Goal: Task Accomplishment & Management: Complete application form

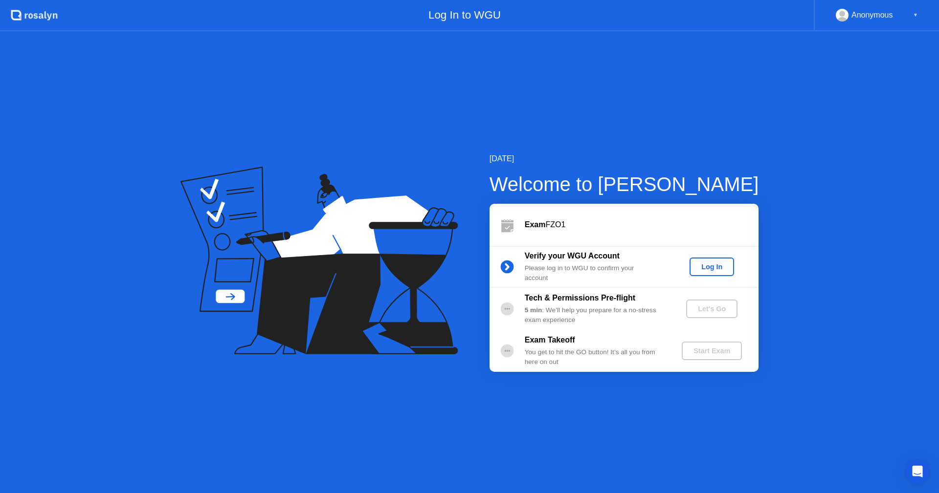
click at [718, 263] on div "Log In" at bounding box center [711, 267] width 37 height 8
click at [700, 310] on div "Let's Go" at bounding box center [712, 309] width 44 height 8
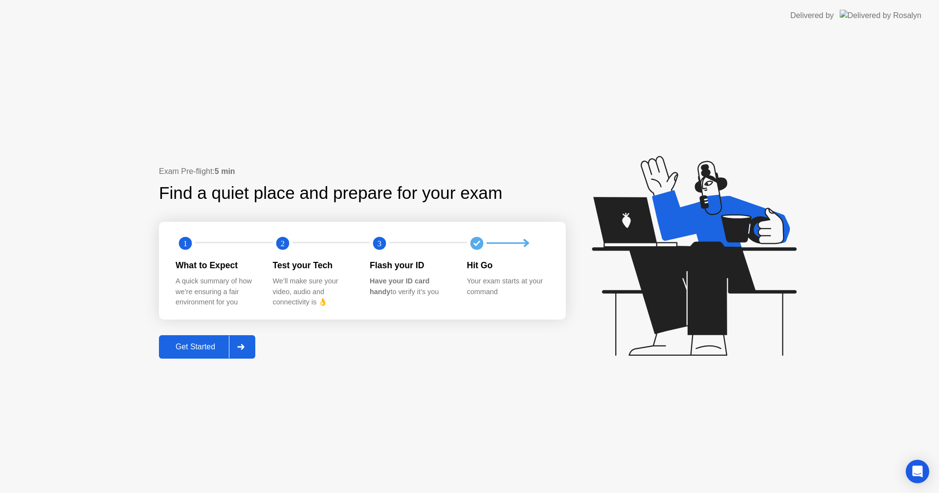
click at [218, 349] on div "Get Started" at bounding box center [195, 347] width 67 height 9
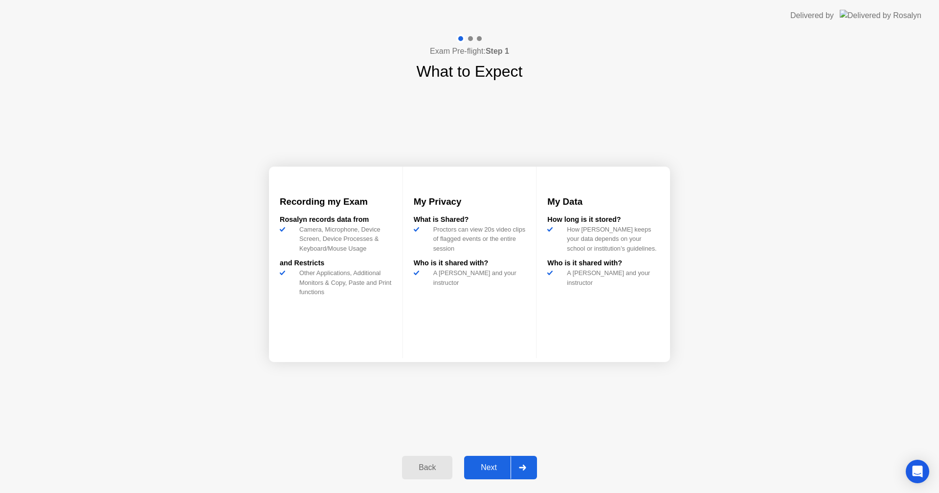
click at [485, 465] on div "Next" at bounding box center [489, 467] width 44 height 9
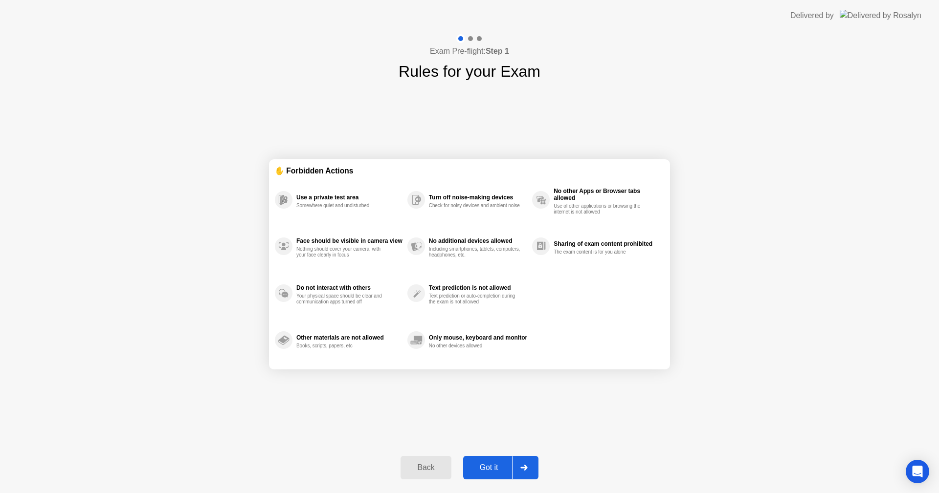
click at [485, 465] on div "Got it" at bounding box center [489, 467] width 46 height 9
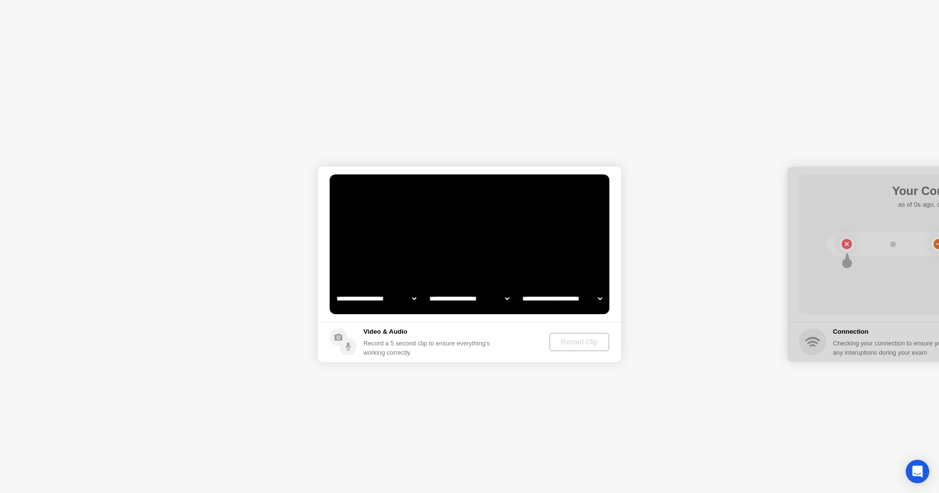
select select "**********"
select select "*******"
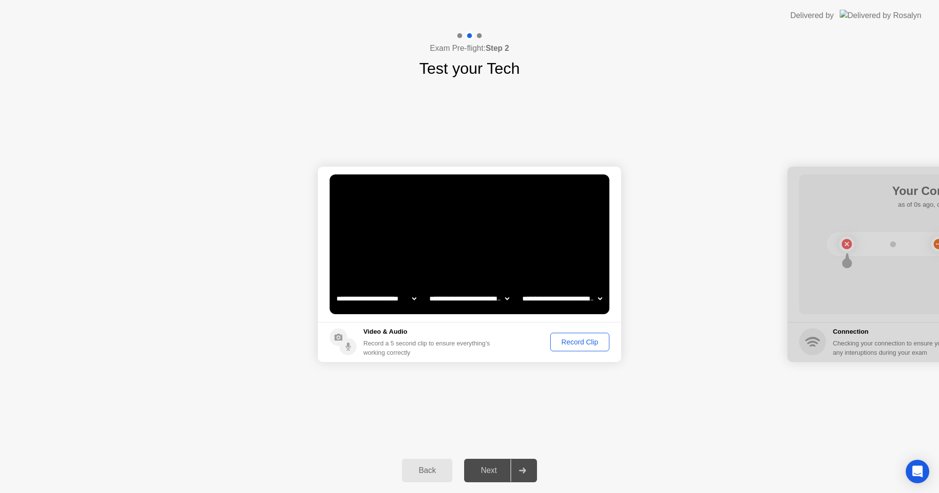
click at [572, 338] on div "Record Clip" at bounding box center [579, 342] width 52 height 8
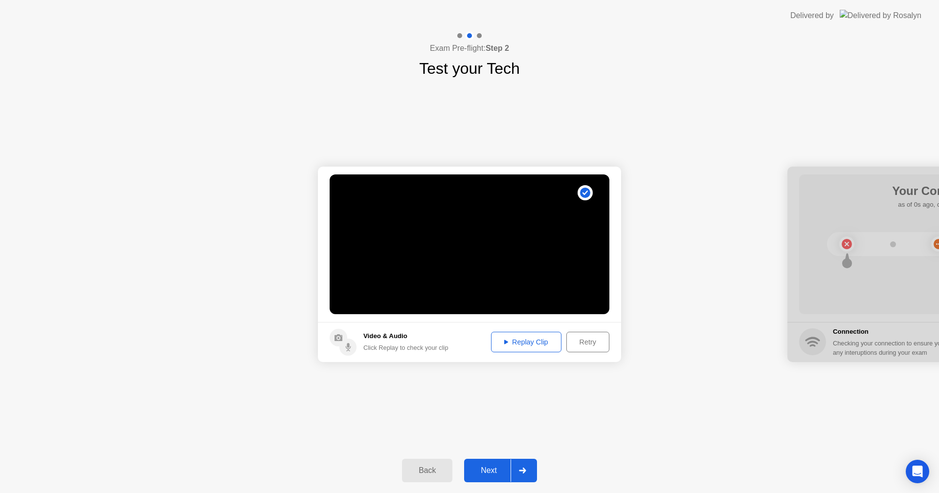
click at [494, 466] on div "Next" at bounding box center [489, 470] width 44 height 9
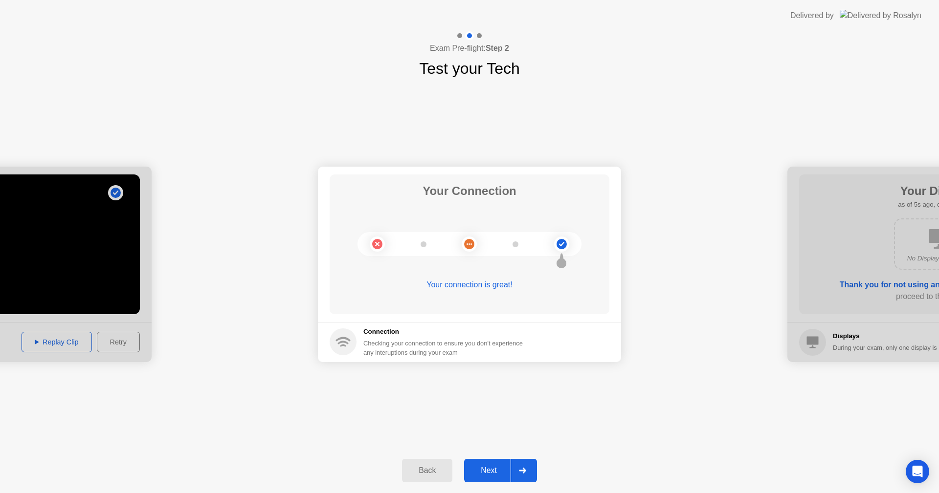
click at [487, 472] on div "Next" at bounding box center [489, 470] width 44 height 9
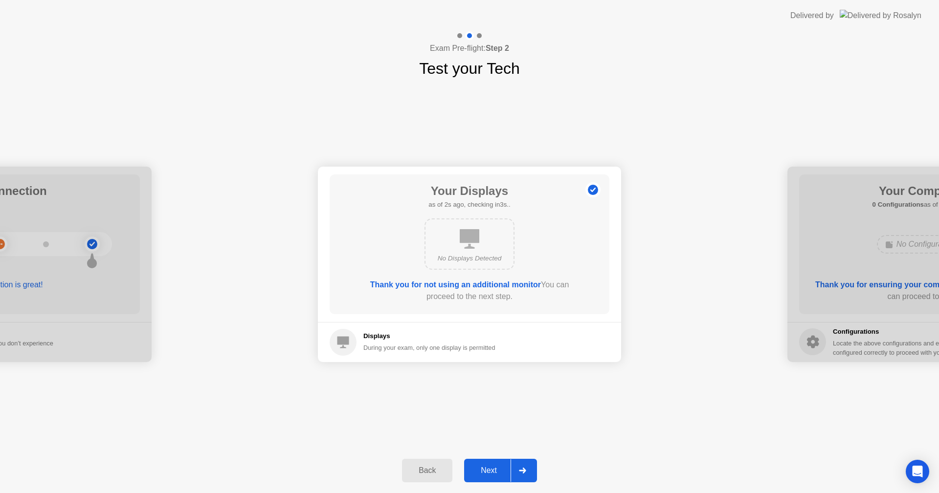
click at [487, 472] on div "Next" at bounding box center [489, 470] width 44 height 9
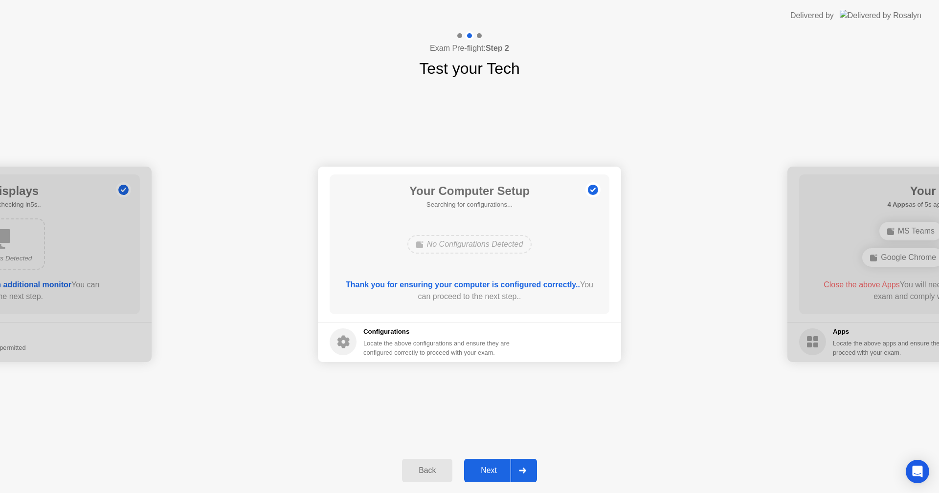
click at [487, 472] on div "Next" at bounding box center [489, 470] width 44 height 9
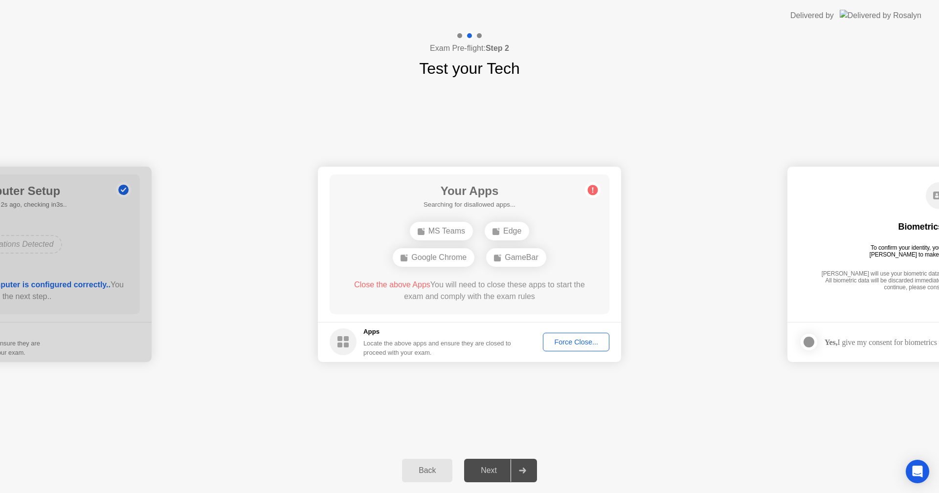
click at [576, 341] on div "Force Close..." at bounding box center [576, 342] width 60 height 8
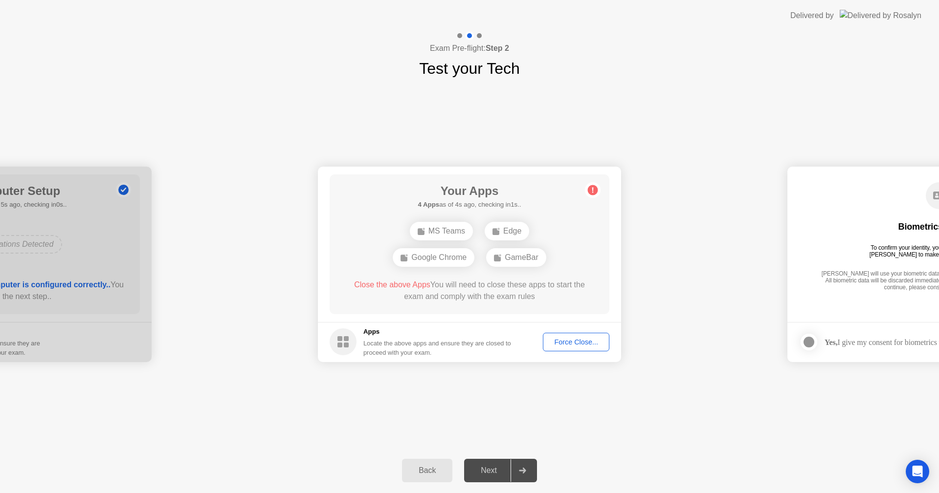
click at [571, 342] on div "Force Close..." at bounding box center [576, 342] width 60 height 8
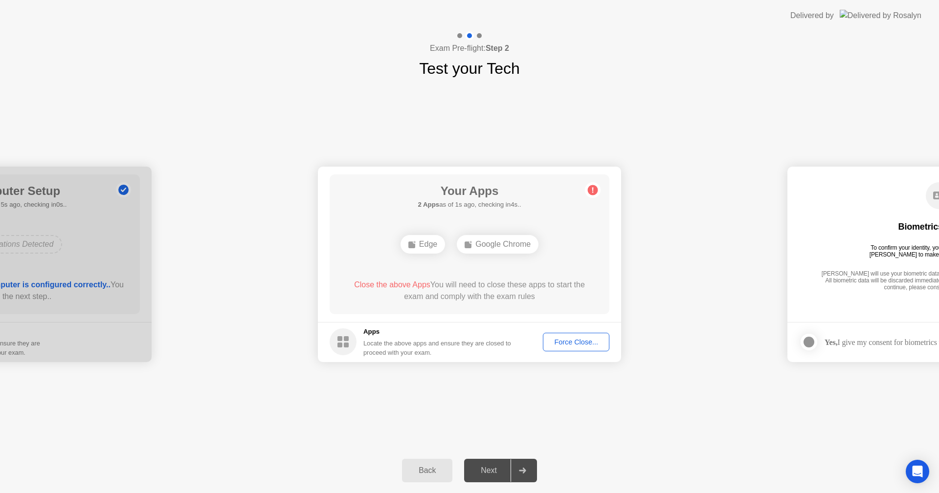
click at [564, 338] on div "Force Close..." at bounding box center [576, 342] width 60 height 8
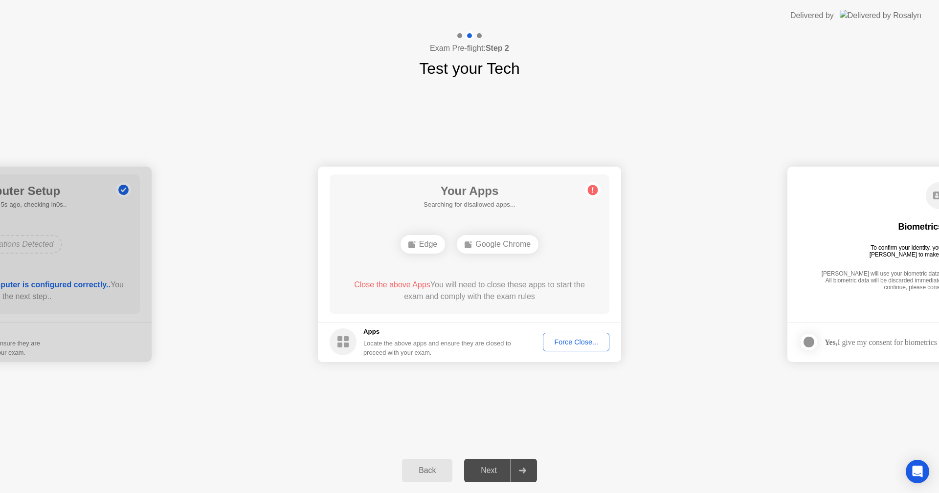
click at [490, 475] on div "Next" at bounding box center [489, 470] width 44 height 9
click at [564, 338] on div "Force Close..." at bounding box center [576, 342] width 60 height 8
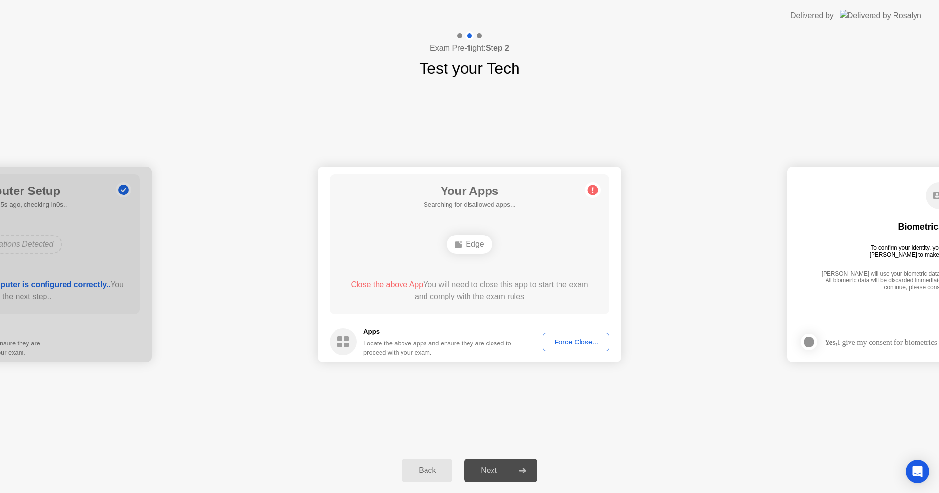
click at [579, 341] on div "Force Close..." at bounding box center [576, 342] width 60 height 8
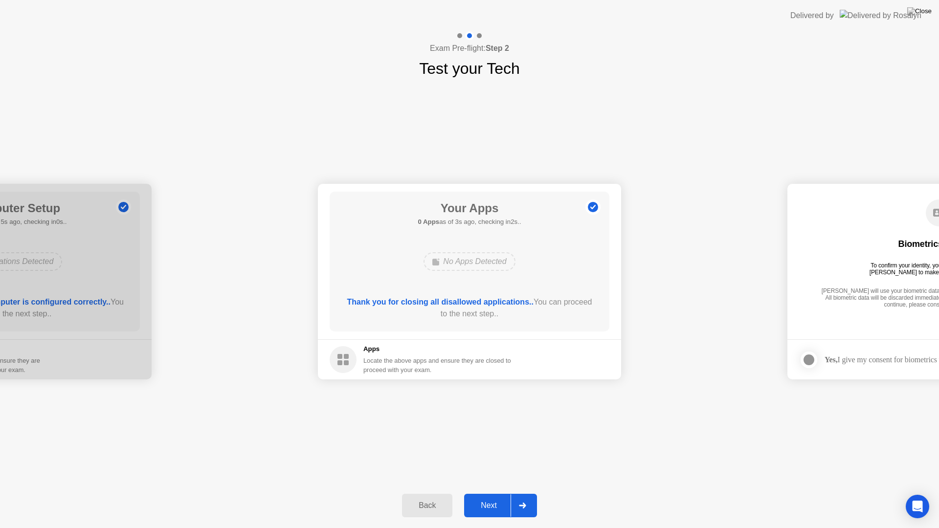
click at [492, 493] on div "Next" at bounding box center [489, 505] width 44 height 9
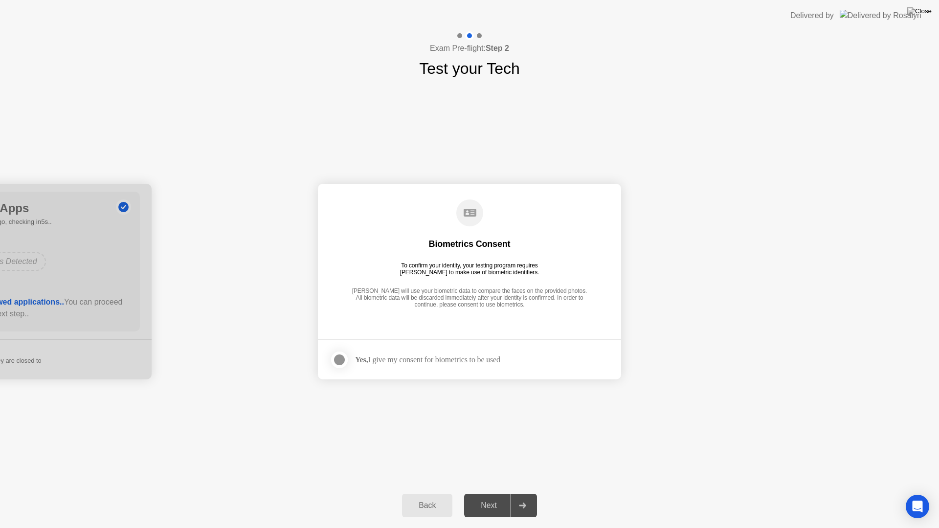
click at [492, 493] on div "Next" at bounding box center [489, 505] width 44 height 9
click at [458, 362] on div "Yes, I give my consent for biometrics to be used" at bounding box center [427, 359] width 145 height 9
click at [336, 359] on div at bounding box center [339, 360] width 12 height 12
click at [491, 493] on div "Next" at bounding box center [489, 505] width 44 height 9
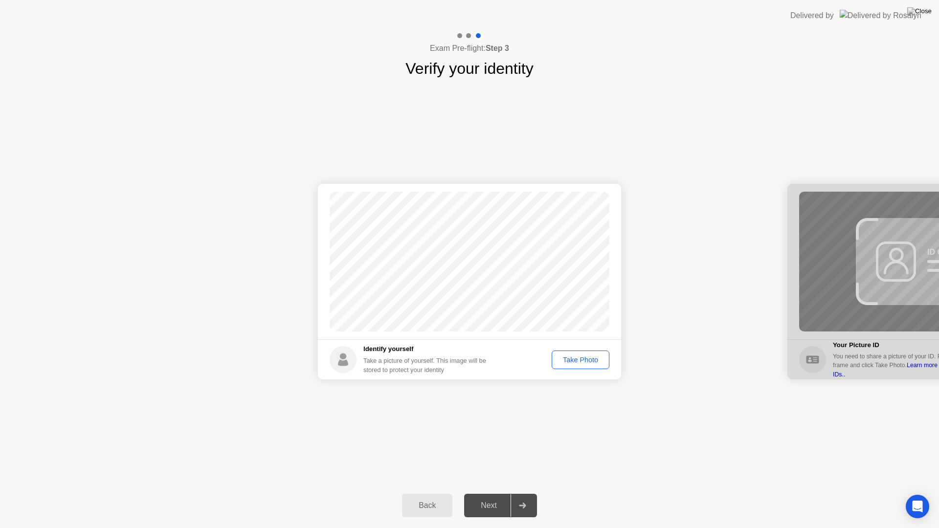
click at [575, 362] on div "Take Photo" at bounding box center [580, 360] width 51 height 8
click at [495, 493] on div "Next" at bounding box center [489, 505] width 44 height 9
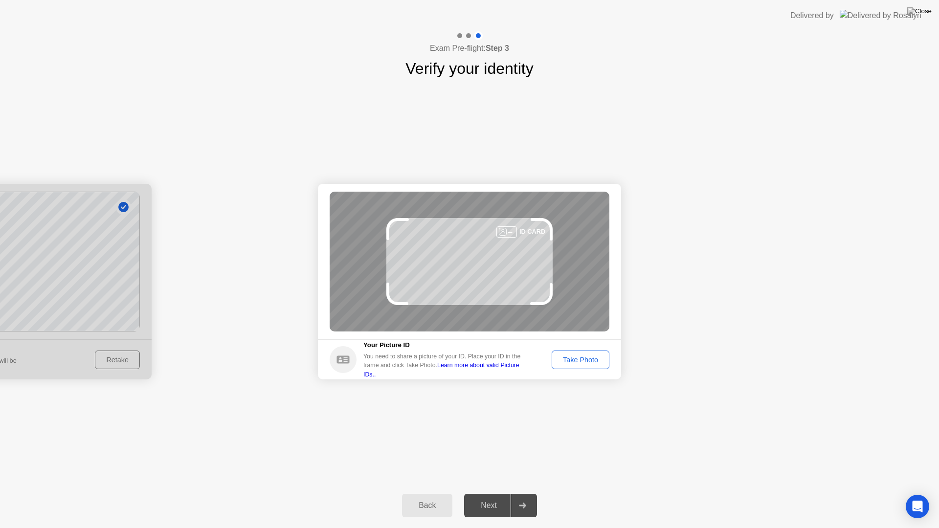
click at [597, 375] on footer "Your Picture ID You need to share a picture of your ID. Place your ID in the fr…" at bounding box center [469, 359] width 303 height 40
click at [592, 358] on div "Take Photo" at bounding box center [580, 360] width 51 height 8
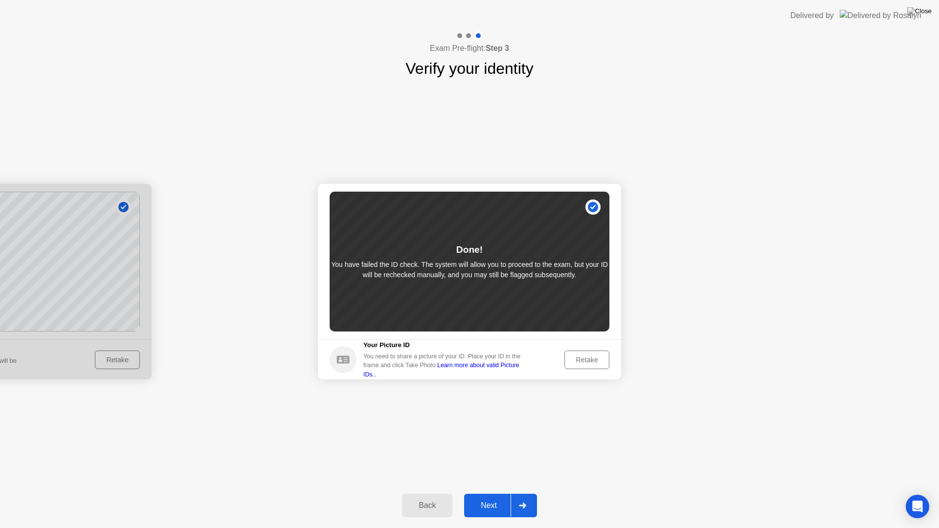
drag, startPoint x: 497, startPoint y: 493, endPoint x: 493, endPoint y: 505, distance: 13.2
click at [493, 493] on div "Back Next" at bounding box center [469, 505] width 939 height 45
click at [493, 493] on div "Next" at bounding box center [489, 505] width 44 height 9
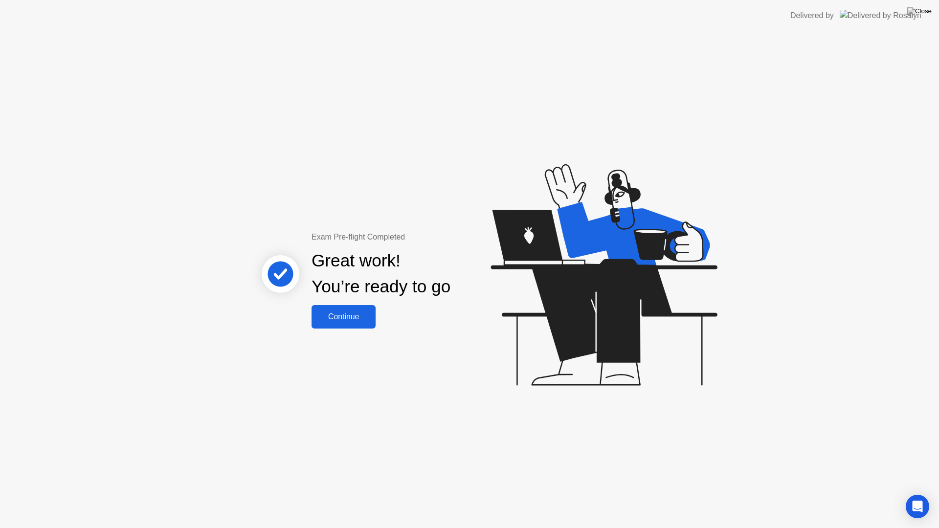
click at [368, 314] on div "Continue" at bounding box center [343, 316] width 58 height 9
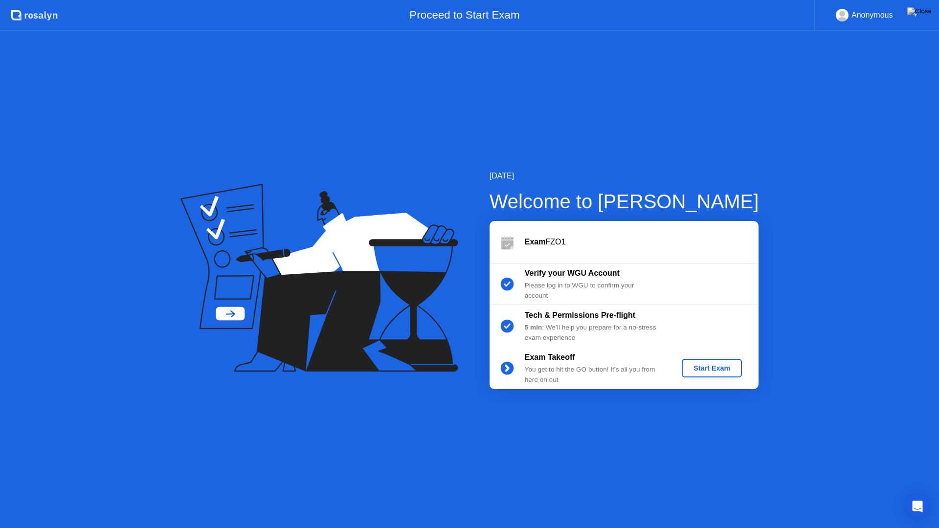
click at [720, 371] on div "Start Exam" at bounding box center [711, 368] width 52 height 8
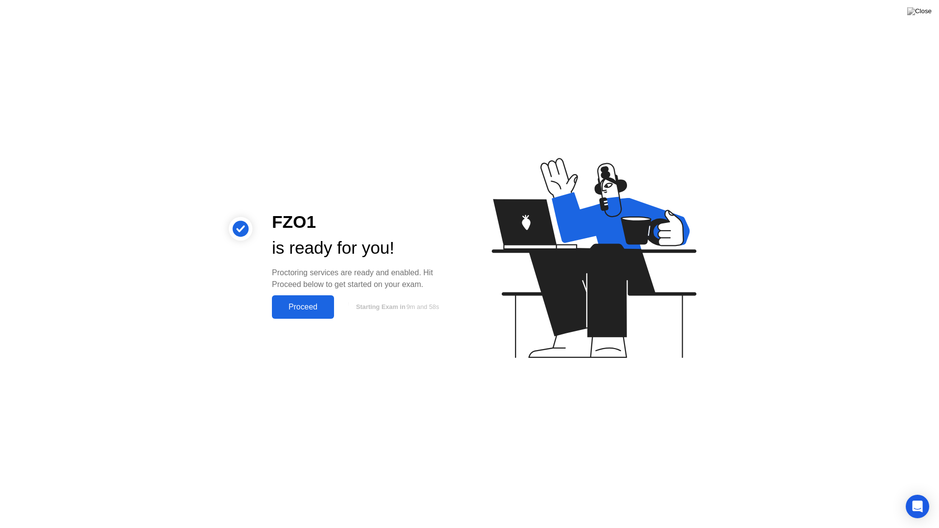
click at [284, 305] on div "Proceed" at bounding box center [303, 307] width 56 height 9
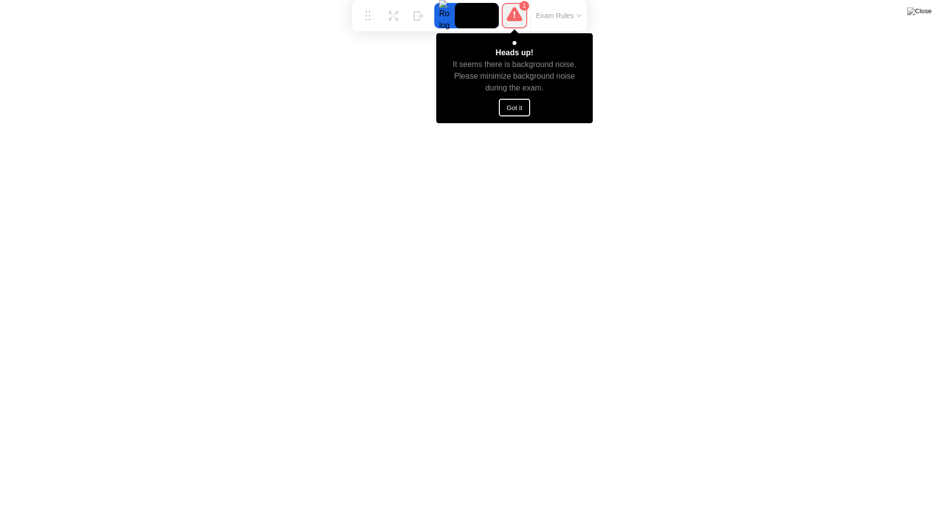
click at [524, 105] on button "Got it" at bounding box center [514, 108] width 31 height 18
click at [519, 104] on button "Got it" at bounding box center [514, 108] width 31 height 18
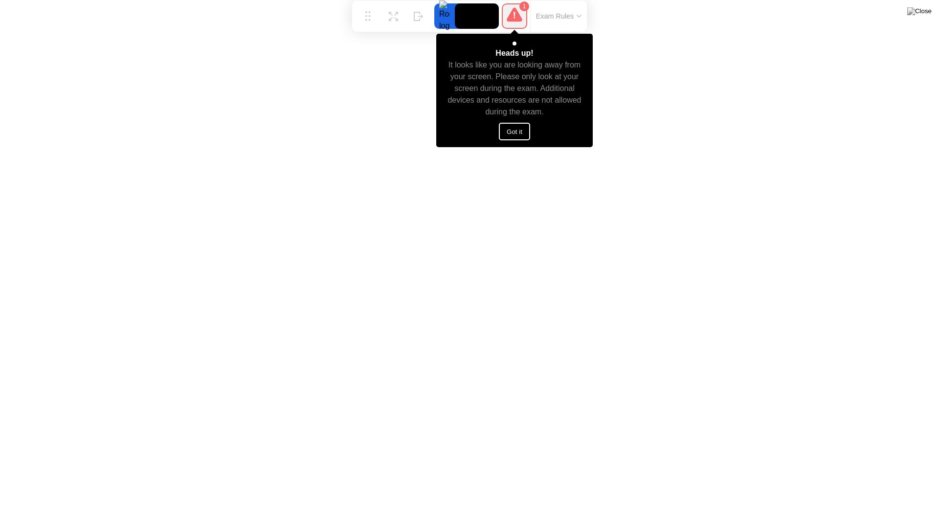
click at [512, 130] on button "Got it" at bounding box center [514, 132] width 31 height 18
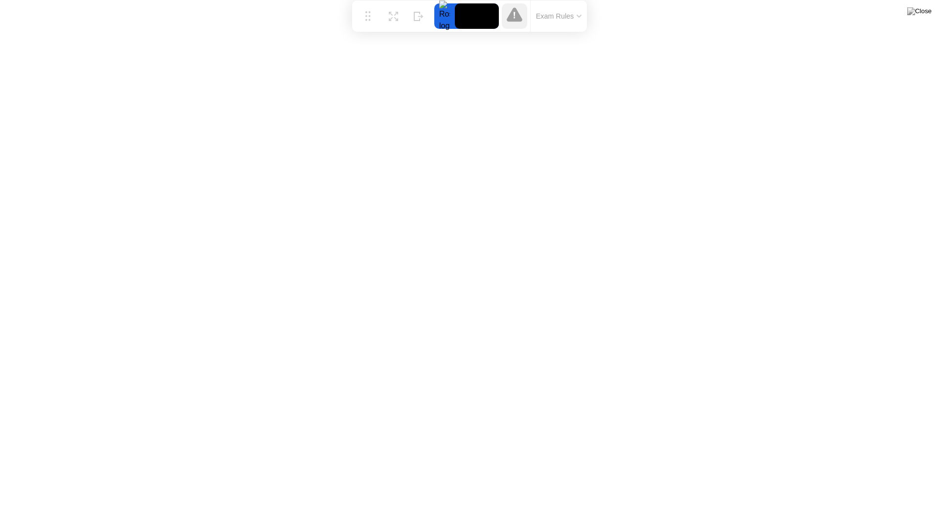
click at [556, 13] on button "Exam Rules" at bounding box center [559, 16] width 52 height 9
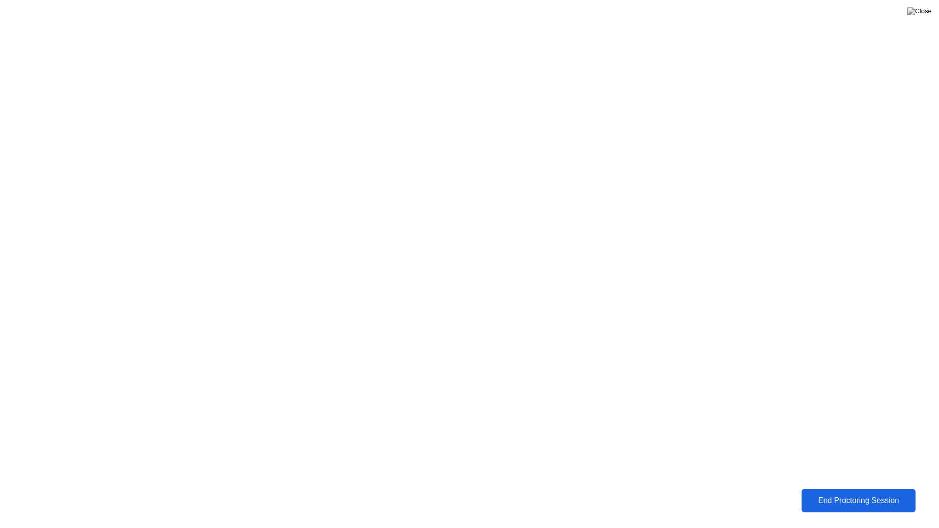
click at [837, 493] on div "End Proctoring Session" at bounding box center [857, 500] width 117 height 9
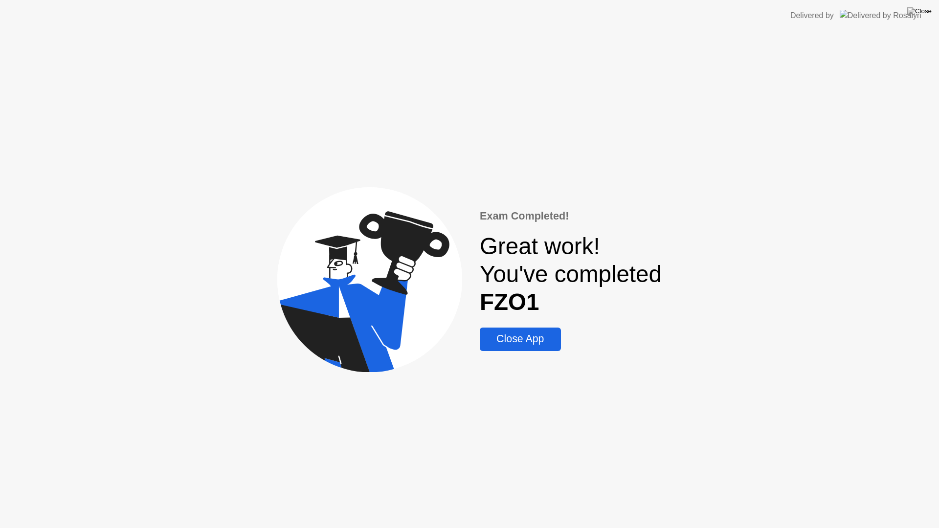
click at [515, 333] on div "Close App" at bounding box center [519, 339] width 75 height 12
